Goal: Check status: Check status

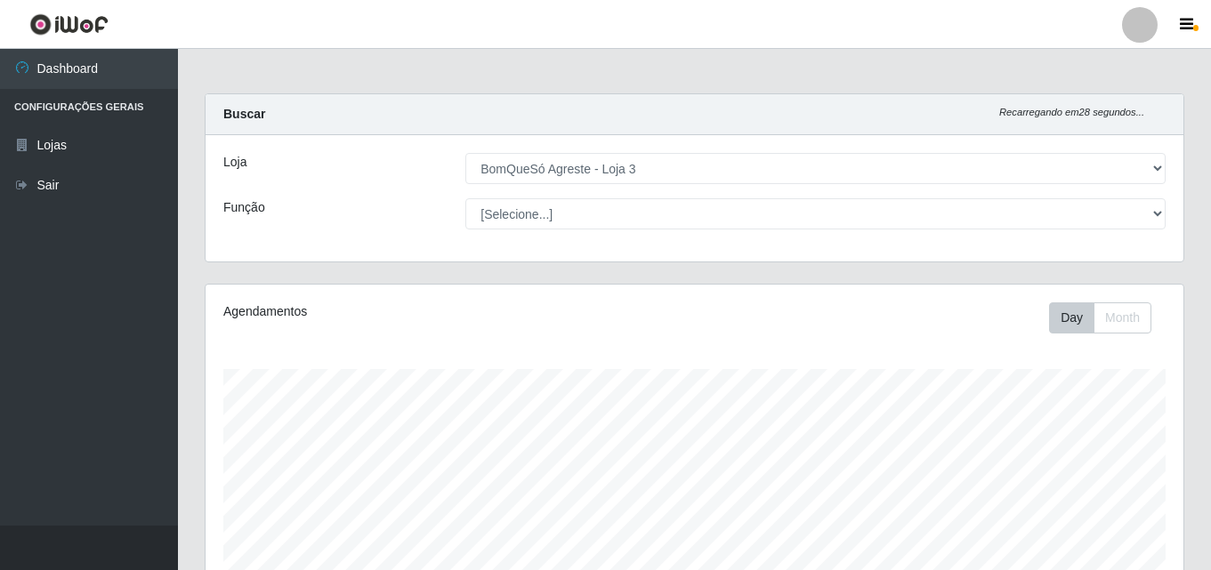
select select "215"
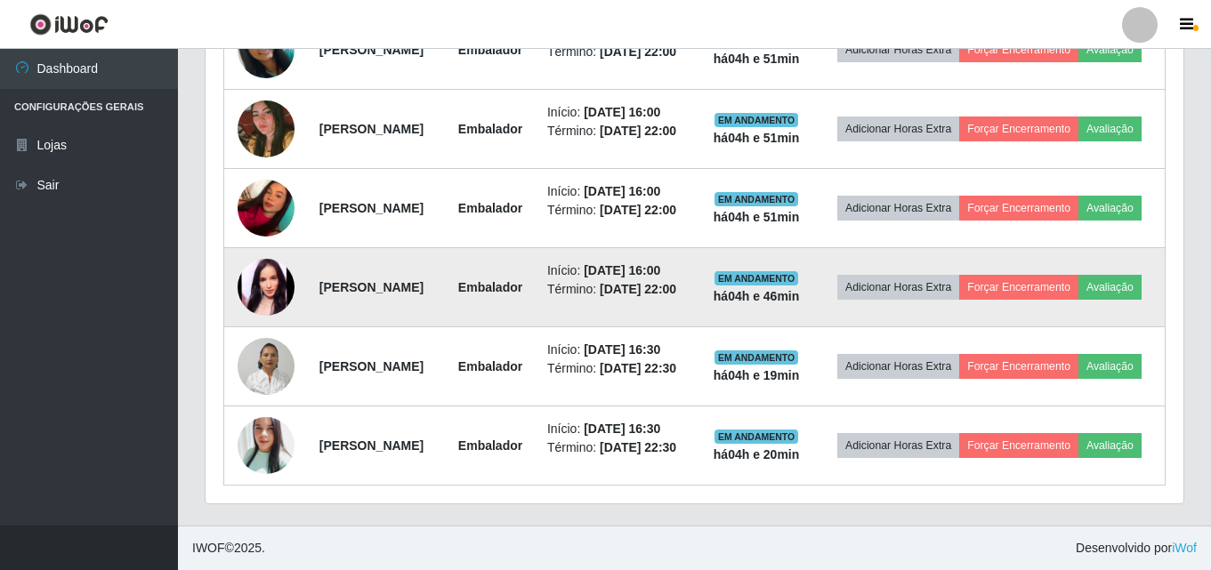
scroll to position [369, 978]
click at [249, 275] on img at bounding box center [266, 287] width 57 height 57
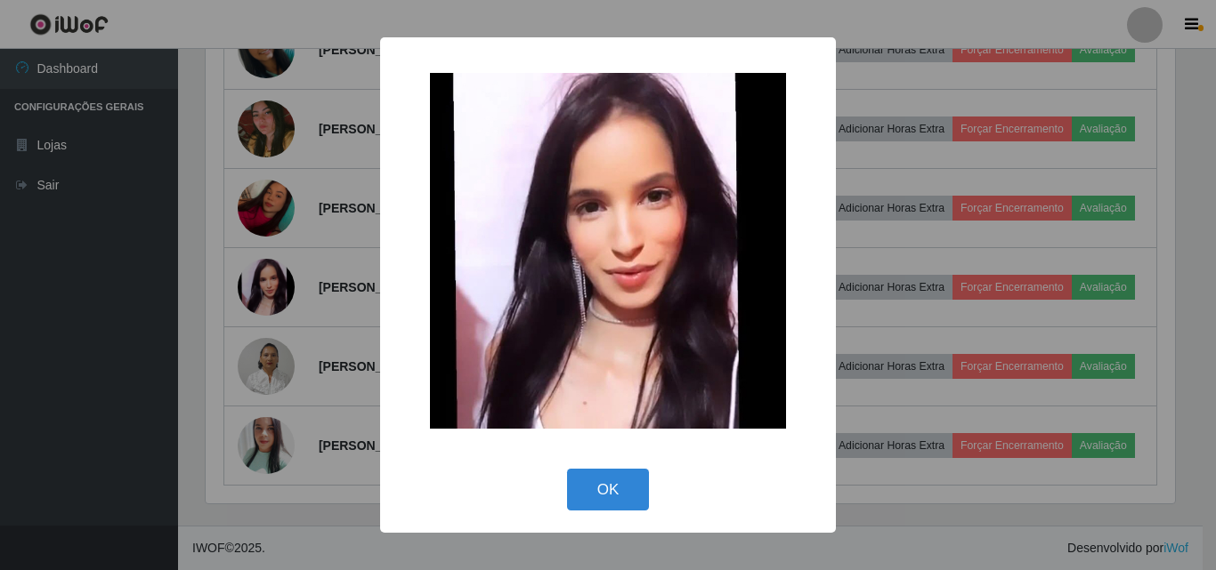
click at [284, 248] on div "× OK Cancel" at bounding box center [608, 285] width 1216 height 570
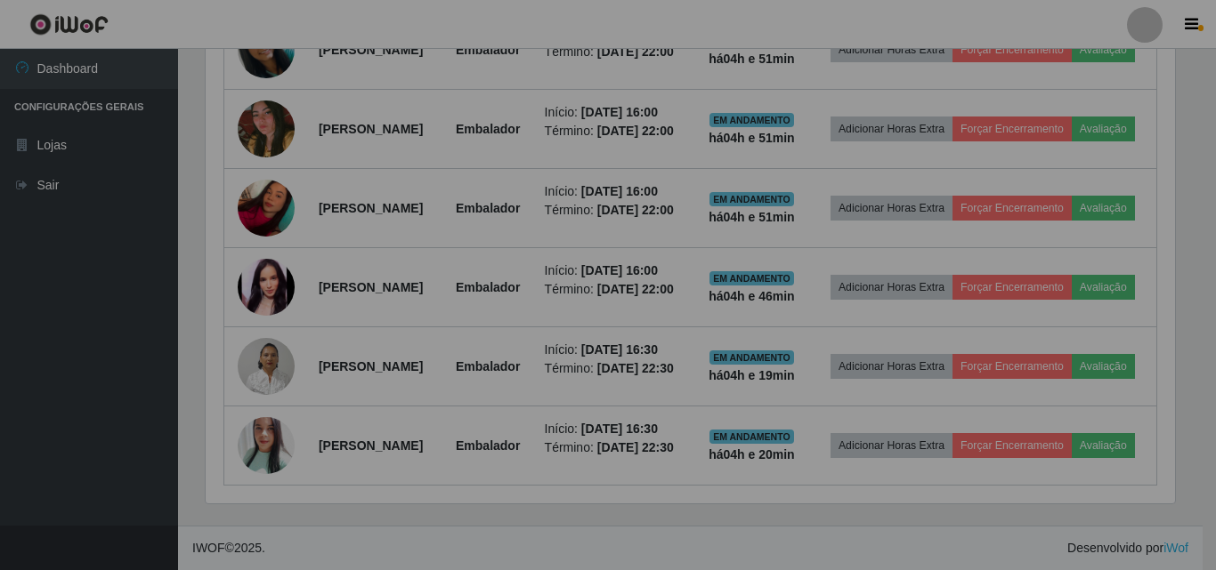
scroll to position [369, 978]
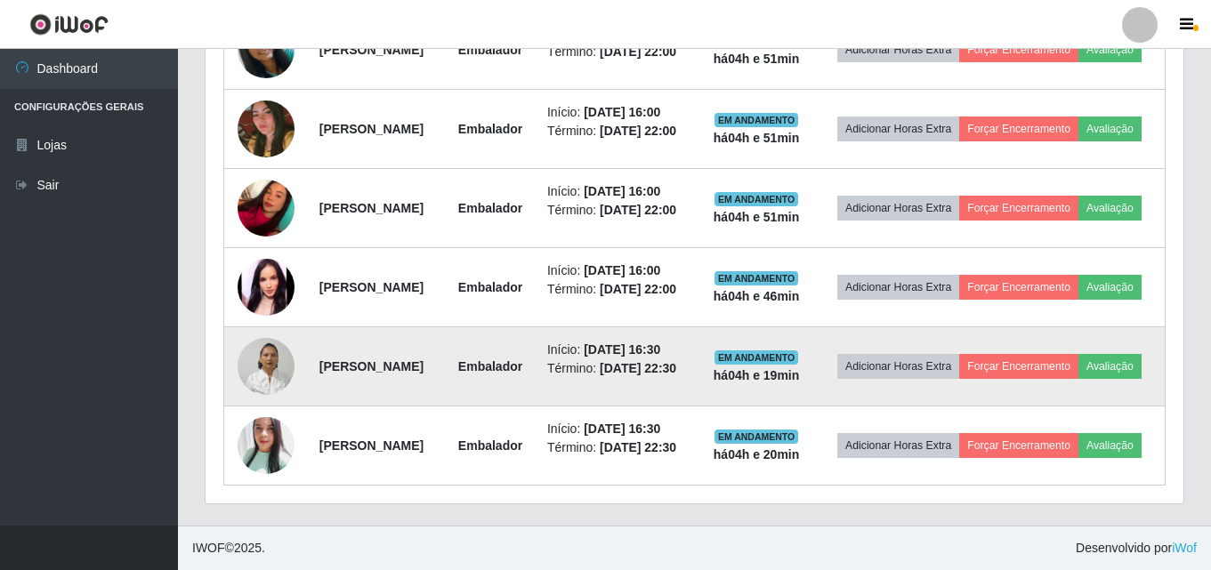
click at [255, 345] on img at bounding box center [266, 366] width 57 height 76
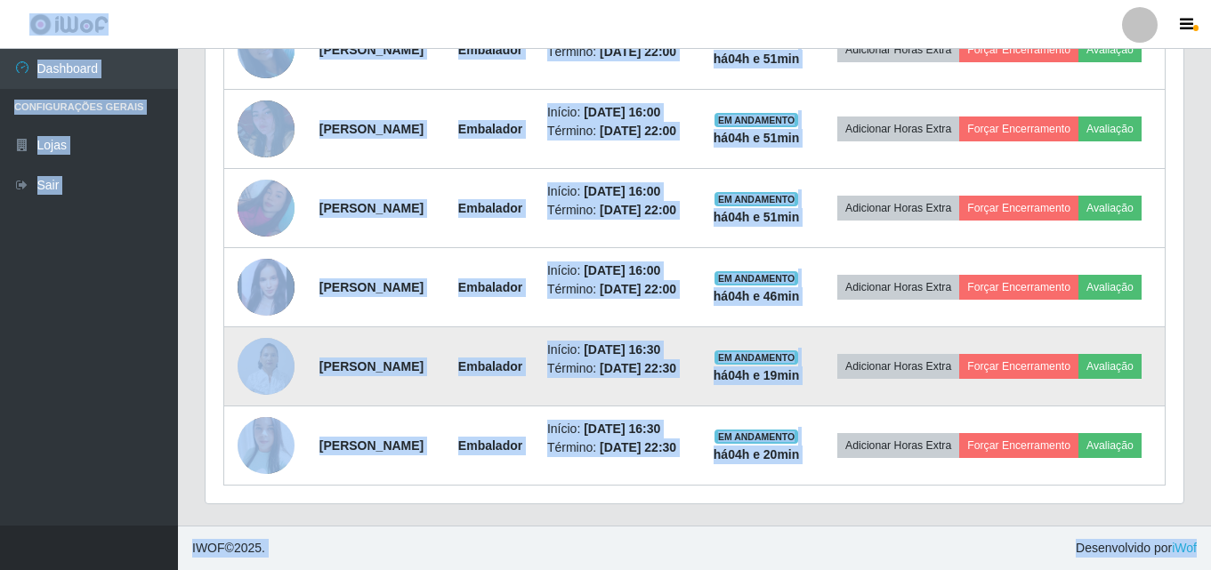
click at [255, 345] on img at bounding box center [266, 366] width 57 height 76
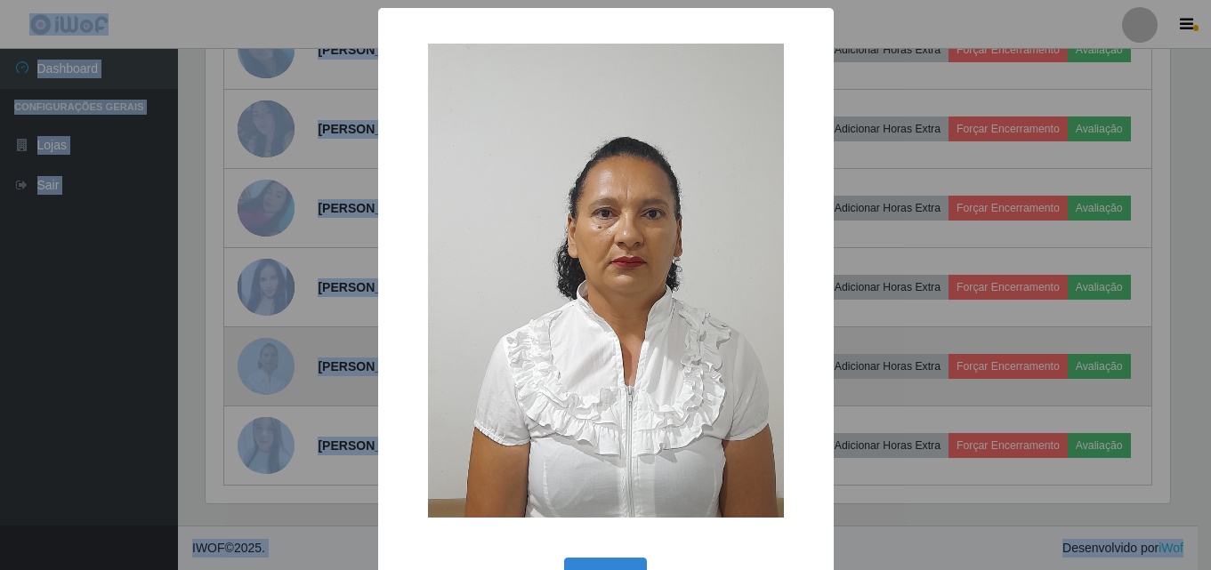
scroll to position [369, 969]
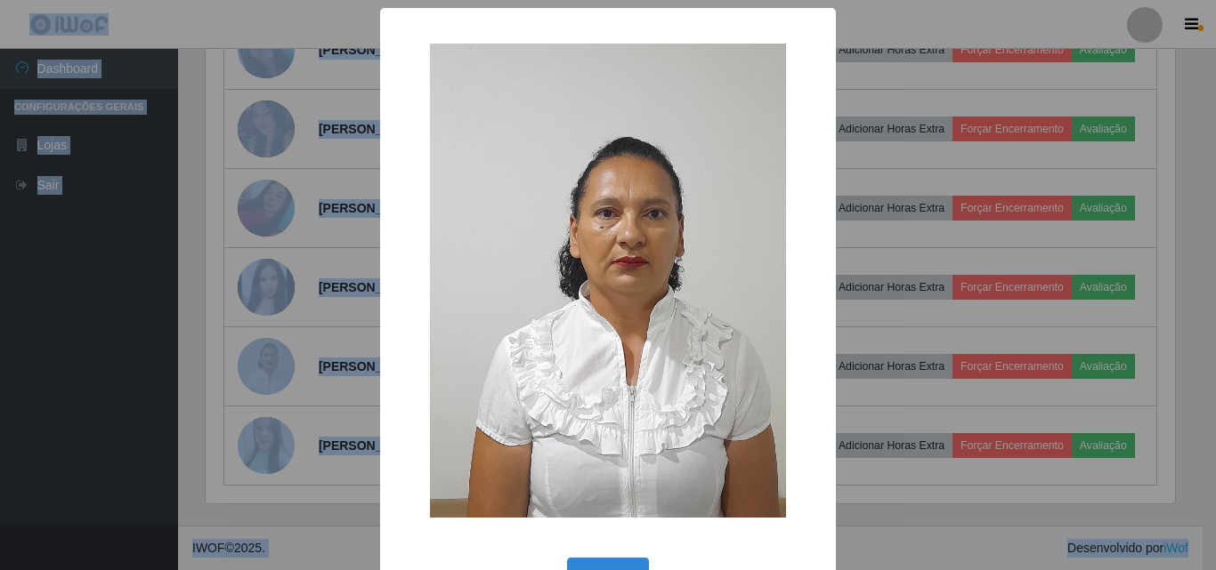
click at [241, 442] on div "× OK Cancel" at bounding box center [608, 285] width 1216 height 570
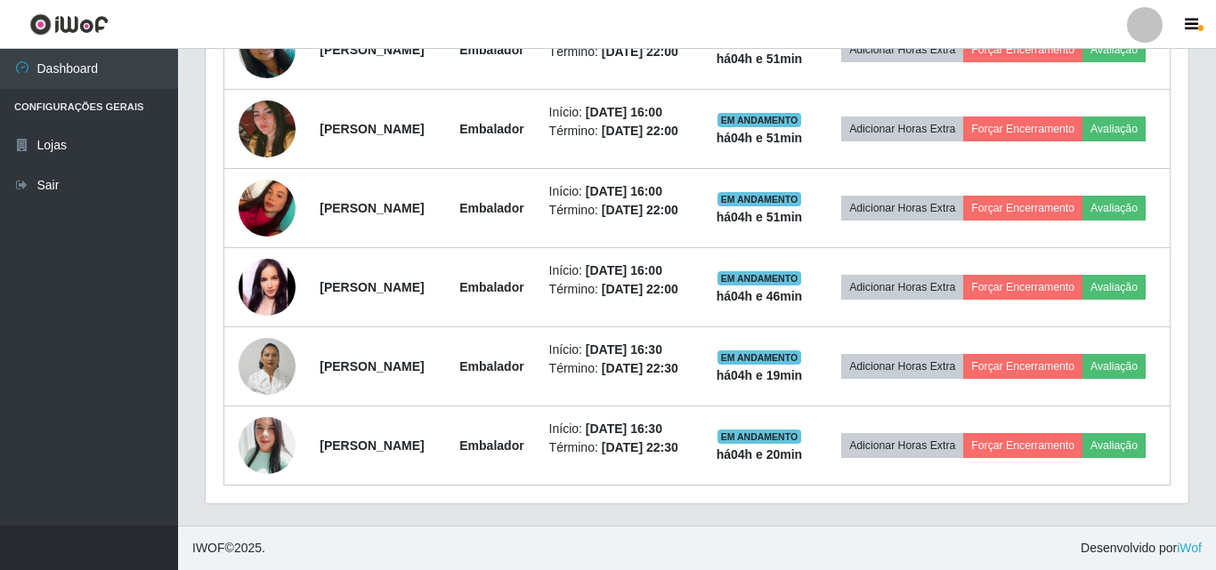
scroll to position [369, 978]
click at [247, 480] on img at bounding box center [266, 446] width 57 height 68
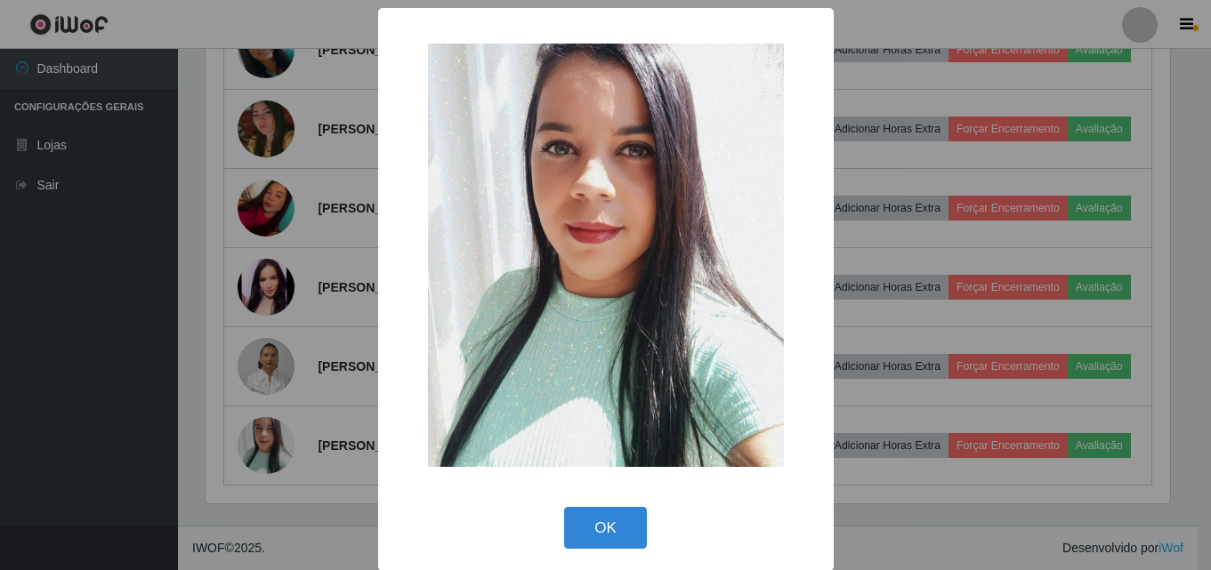
scroll to position [369, 969]
click at [263, 396] on div "× OK Cancel" at bounding box center [608, 285] width 1216 height 570
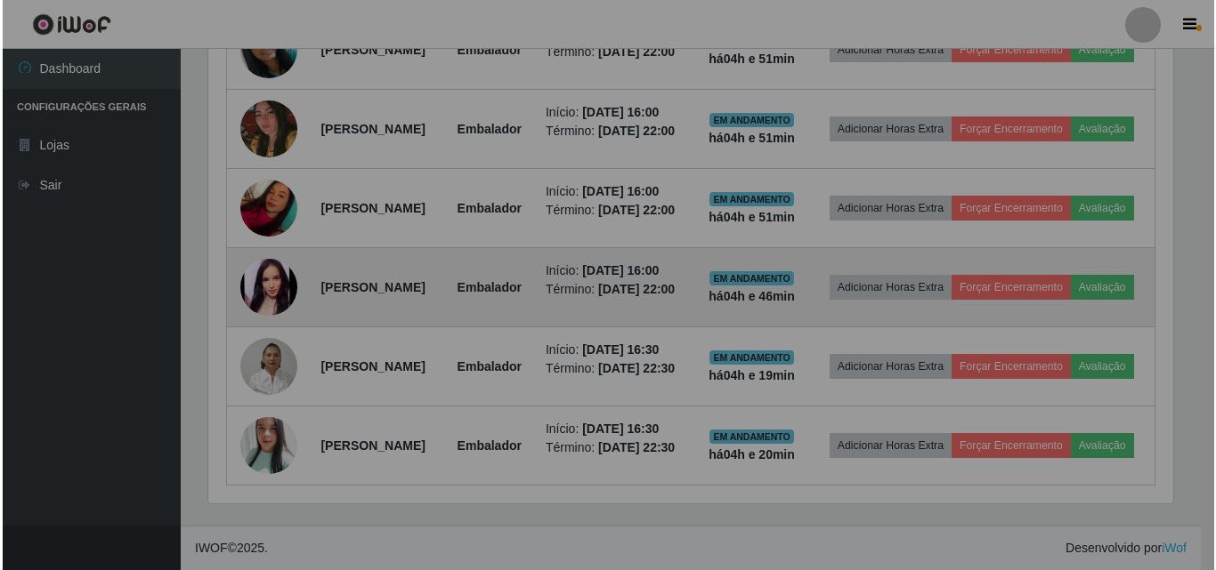
scroll to position [369, 978]
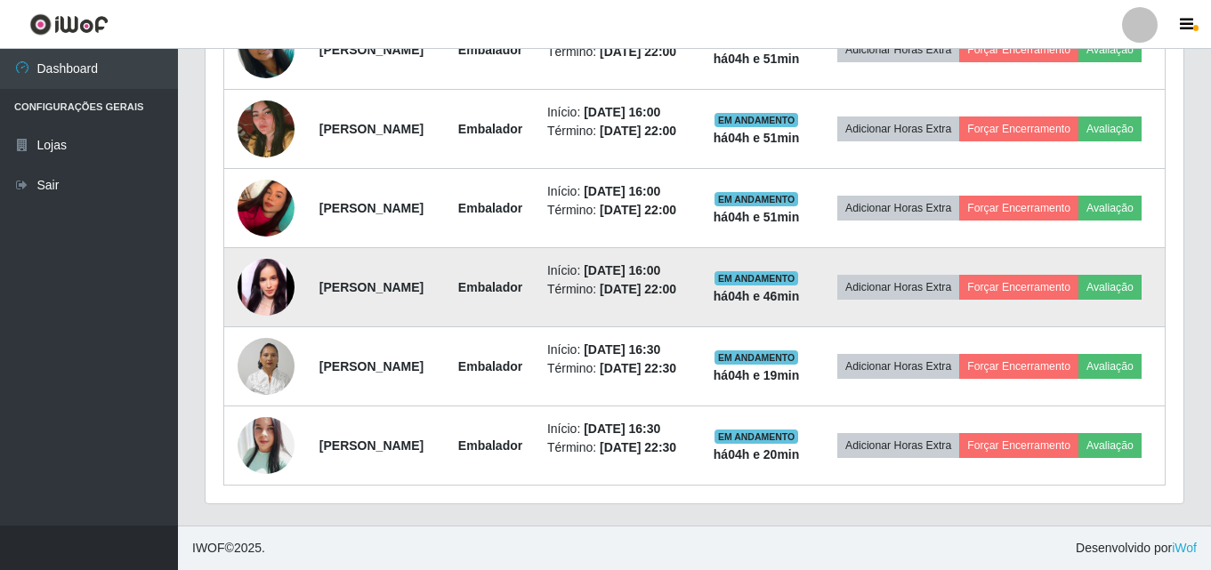
click at [260, 271] on img at bounding box center [266, 287] width 57 height 57
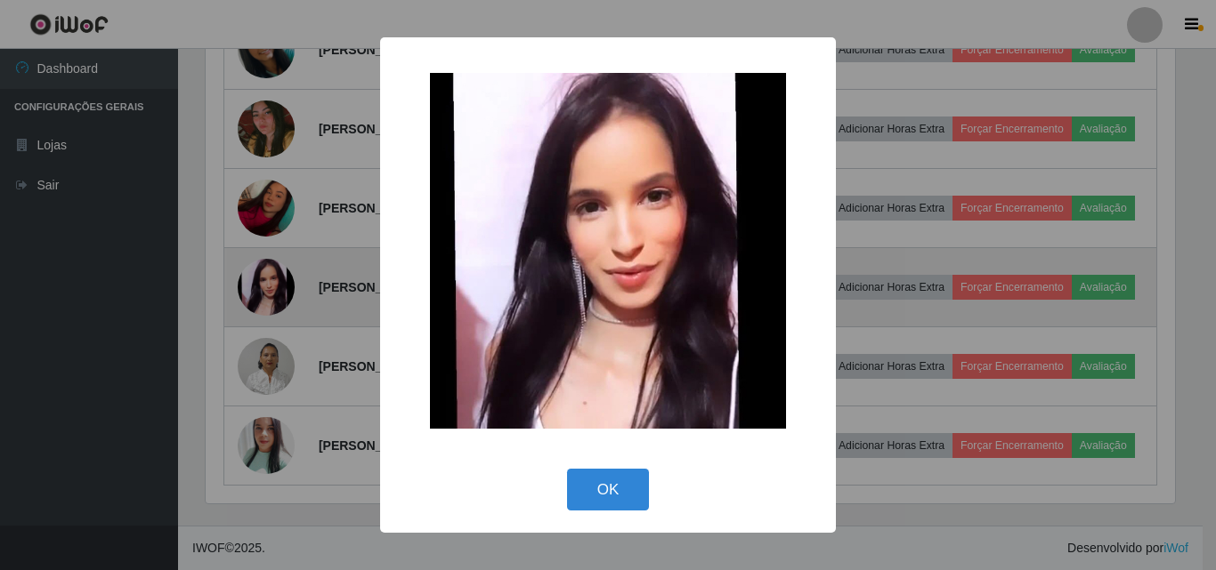
click at [260, 271] on div "× OK Cancel" at bounding box center [608, 285] width 1216 height 570
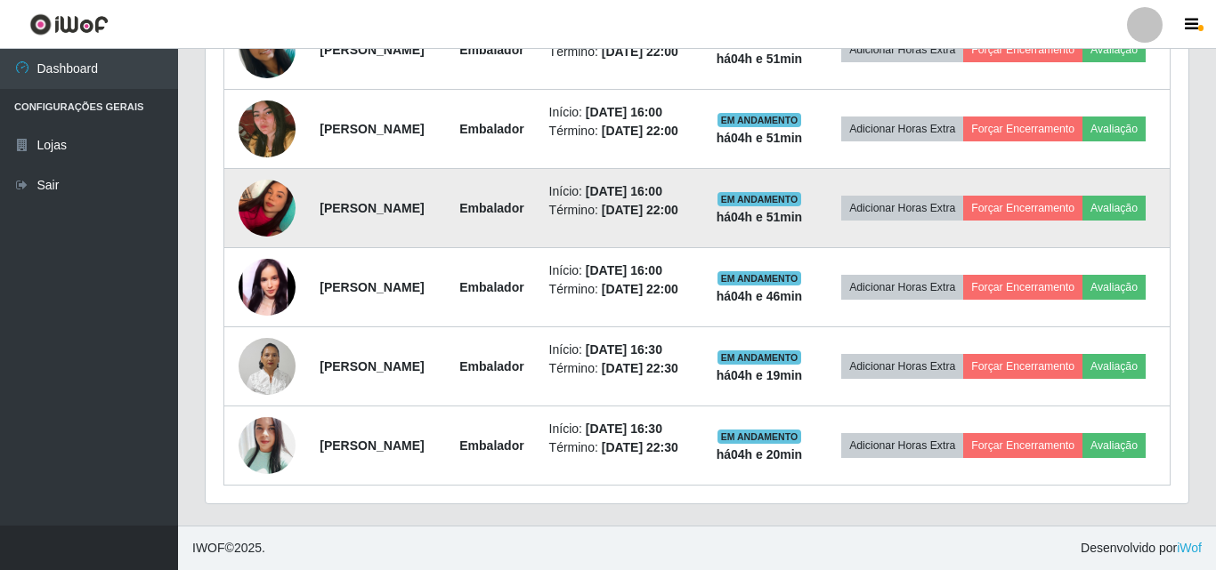
scroll to position [369, 978]
click at [264, 198] on img at bounding box center [266, 208] width 57 height 76
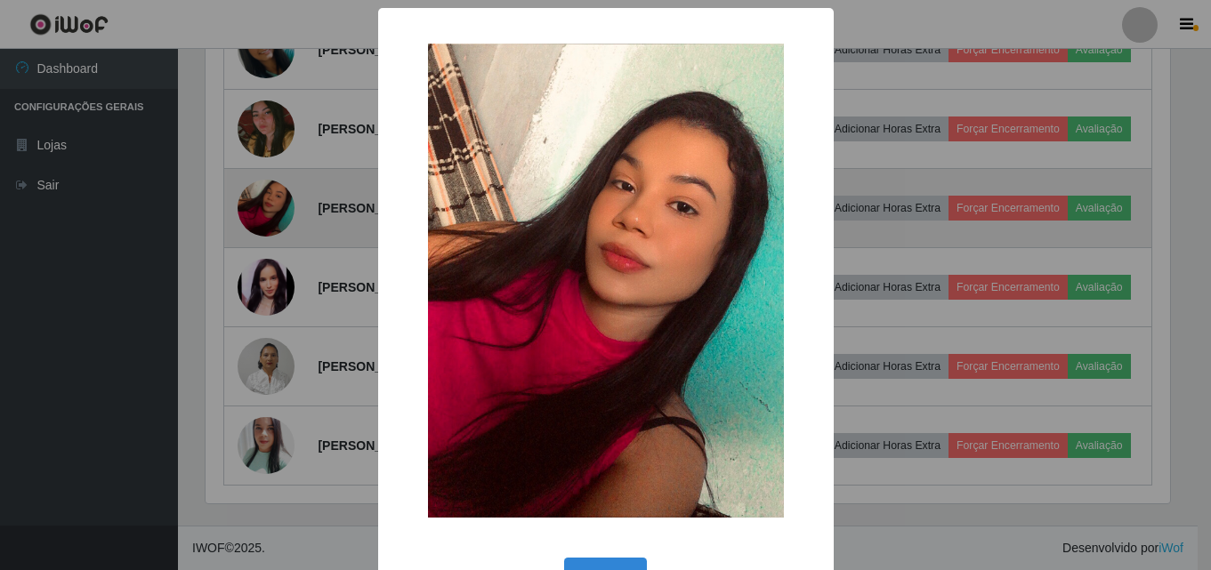
scroll to position [369, 969]
click at [264, 198] on div "× OK Cancel" at bounding box center [608, 285] width 1216 height 570
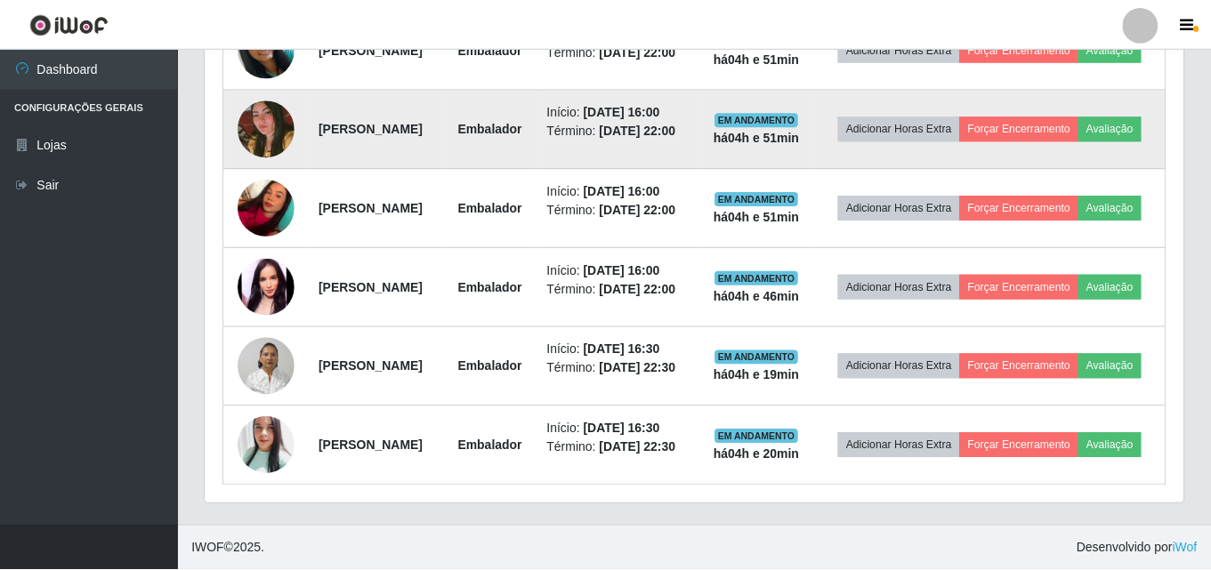
scroll to position [369, 978]
click at [250, 88] on img at bounding box center [266, 128] width 57 height 85
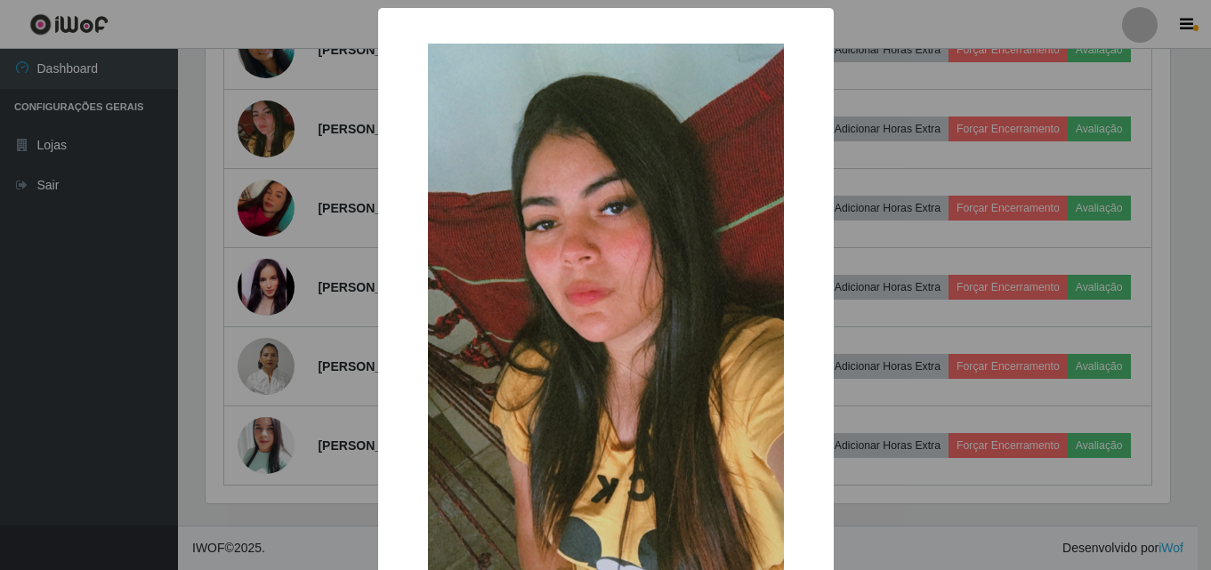
scroll to position [369, 969]
click at [285, 201] on div "× OK Cancel" at bounding box center [608, 285] width 1216 height 570
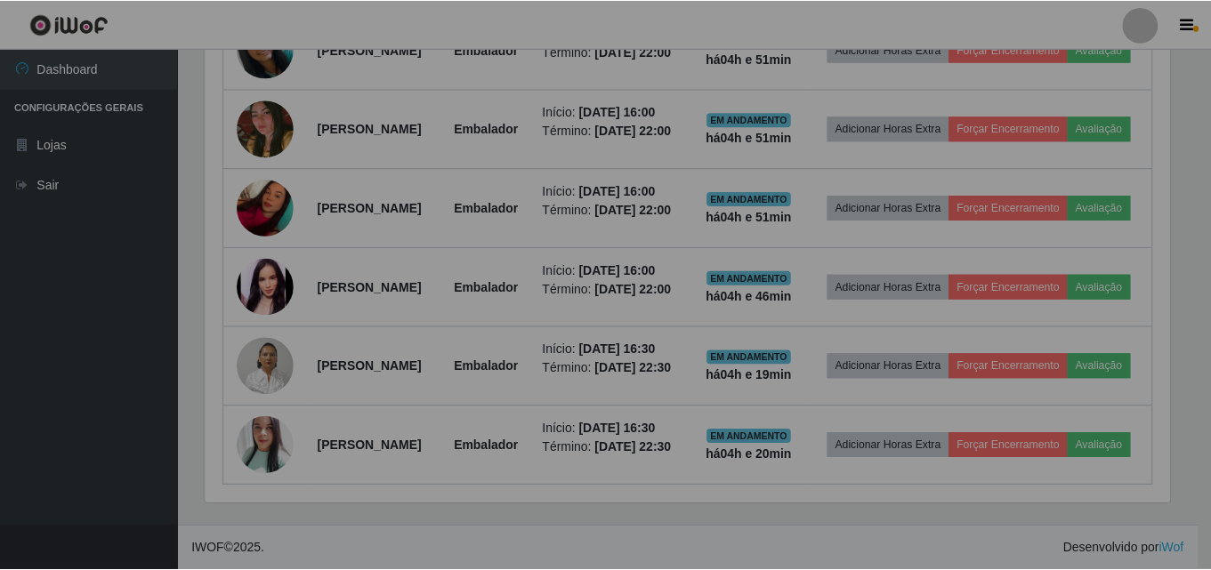
scroll to position [0, 0]
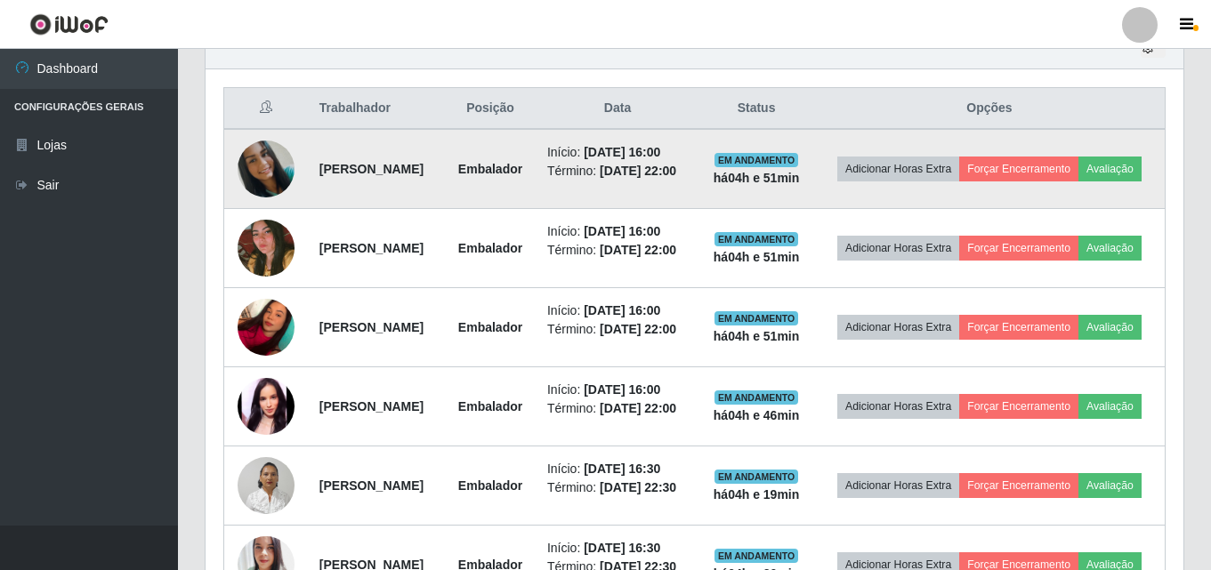
click at [286, 173] on img at bounding box center [266, 169] width 57 height 57
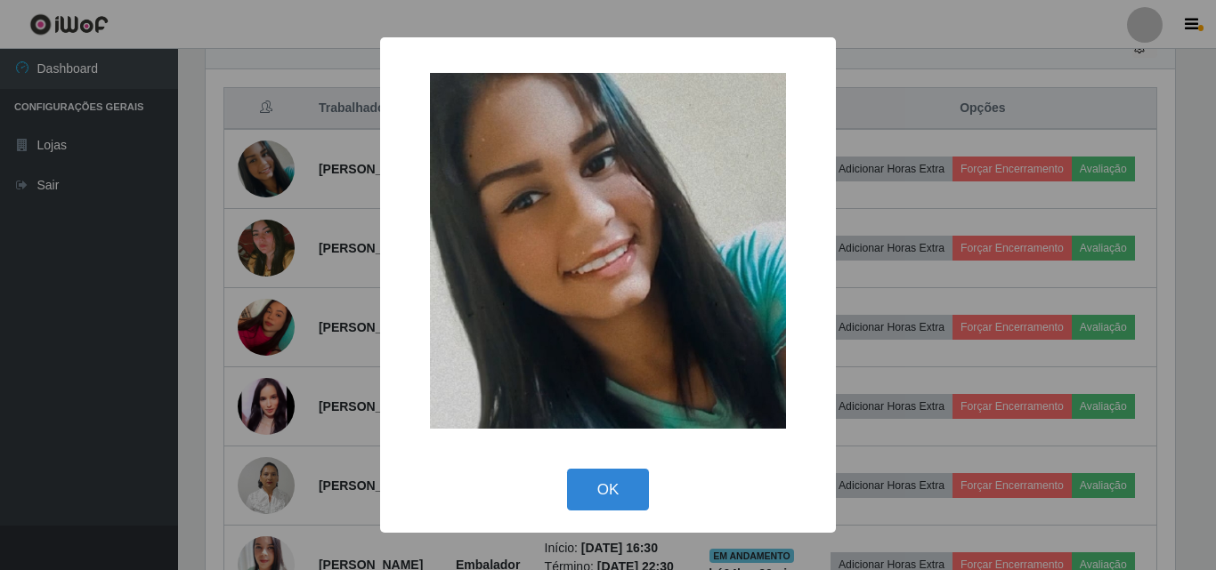
click at [298, 230] on div "× OK Cancel" at bounding box center [608, 285] width 1216 height 570
